Goal: Go to known website: Access a specific website the user already knows

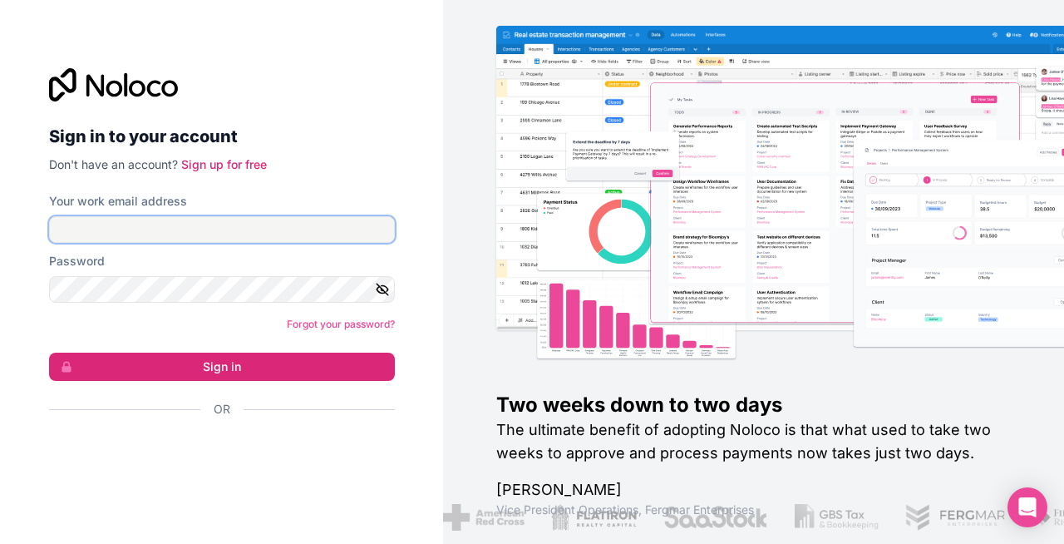
click at [305, 235] on input "Your work email address" at bounding box center [222, 229] width 346 height 27
type input "**********"
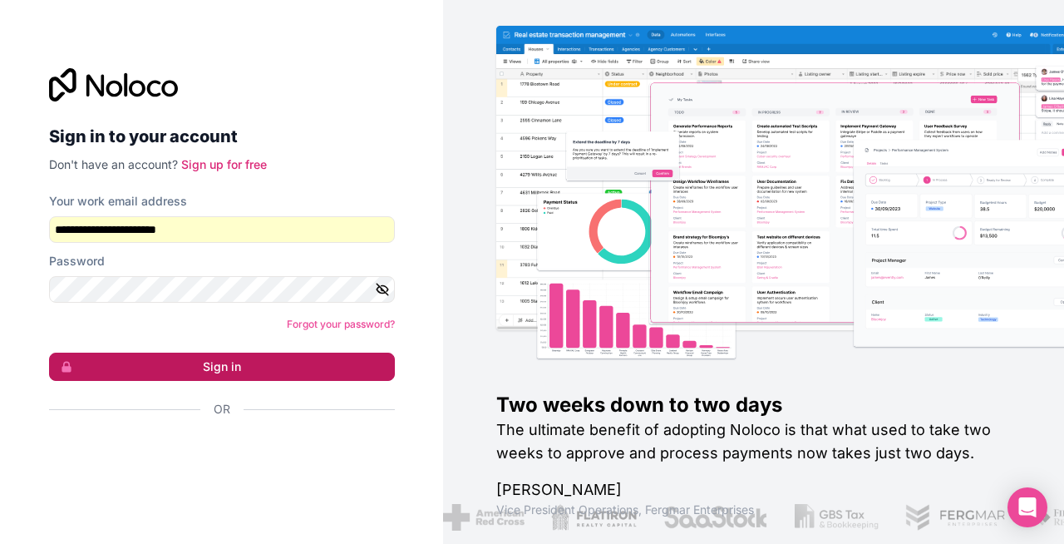
click at [262, 358] on button "Sign in" at bounding box center [222, 366] width 346 height 28
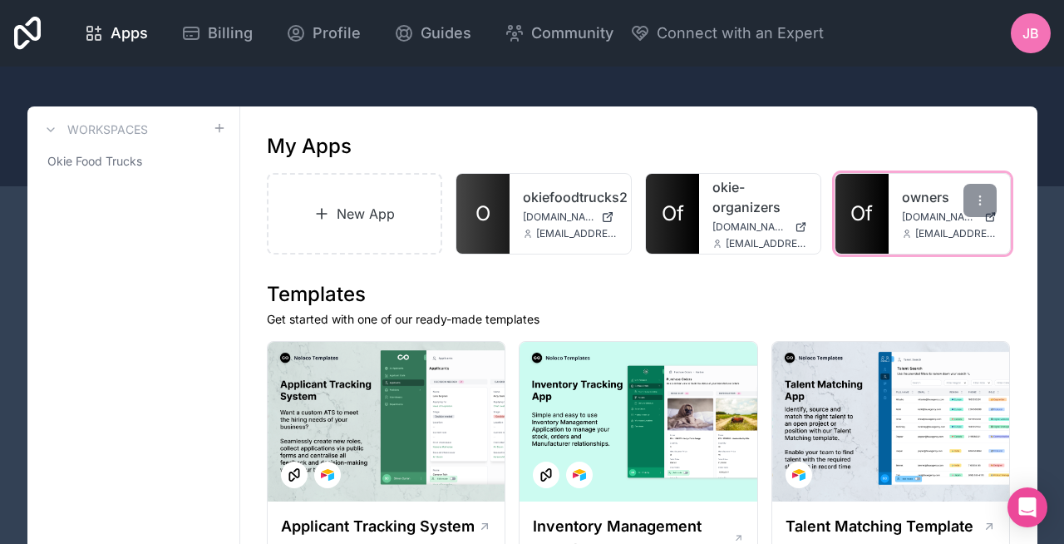
click at [879, 206] on link "Of" at bounding box center [861, 214] width 53 height 80
